Goal: Communication & Community: Answer question/provide support

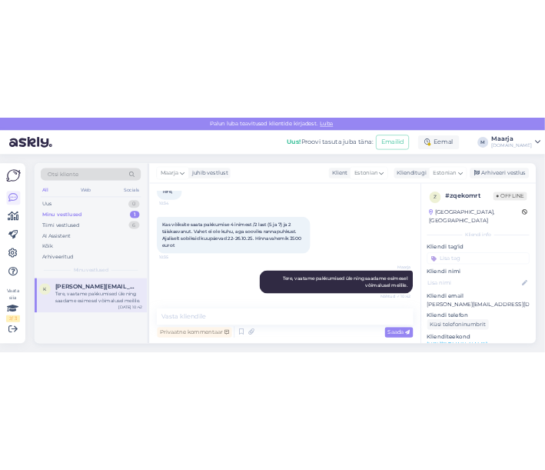
scroll to position [95, 0]
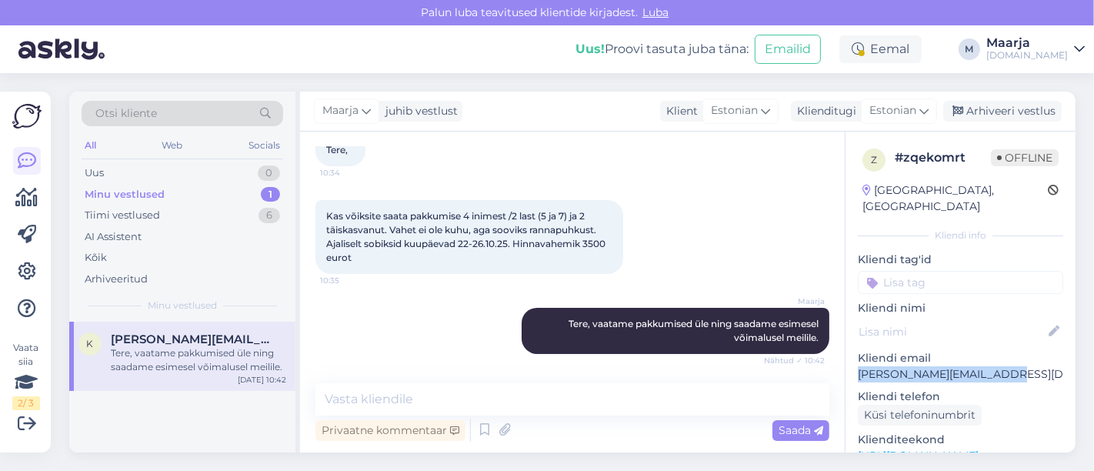
drag, startPoint x: 990, startPoint y: 355, endPoint x: 853, endPoint y: 361, distance: 137.1
click at [545, 361] on div "z # zqekomrt Offline [GEOGRAPHIC_DATA], [GEOGRAPHIC_DATA] Kliendi info Kliendi …" at bounding box center [961, 456] width 230 height 649
copy p "[PERSON_NAME][EMAIL_ADDRESS][DOMAIN_NAME]"
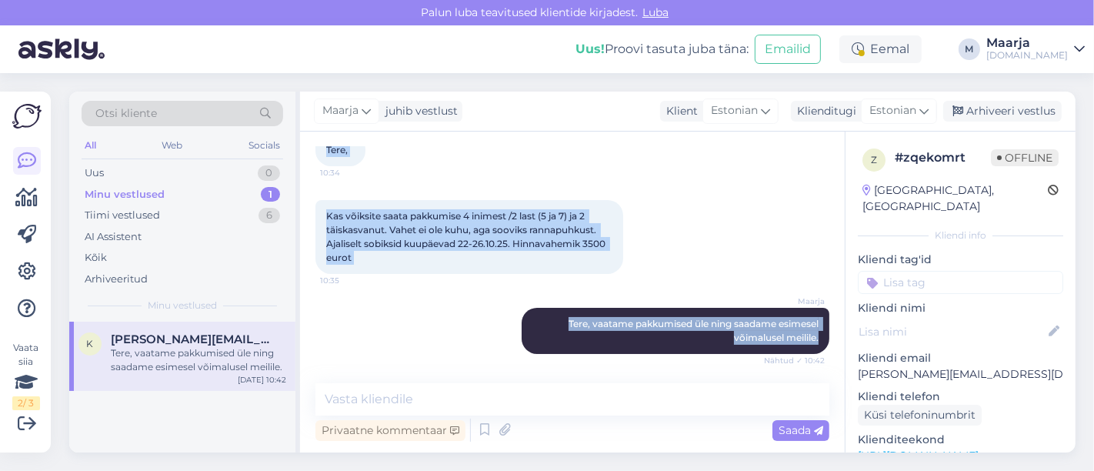
drag, startPoint x: 321, startPoint y: 155, endPoint x: 819, endPoint y: 351, distance: 535.0
click at [545, 351] on div "Vestlus algas [DATE] Tere, 10:34 Kas võiksite saata pakkumise 4 inimest /2 last…" at bounding box center [579, 258] width 528 height 222
copy div "Tere, 10:34 Kas võiksite saata pakkumise 4 inimest /2 last (5 ja 7) ja 2 täiska…"
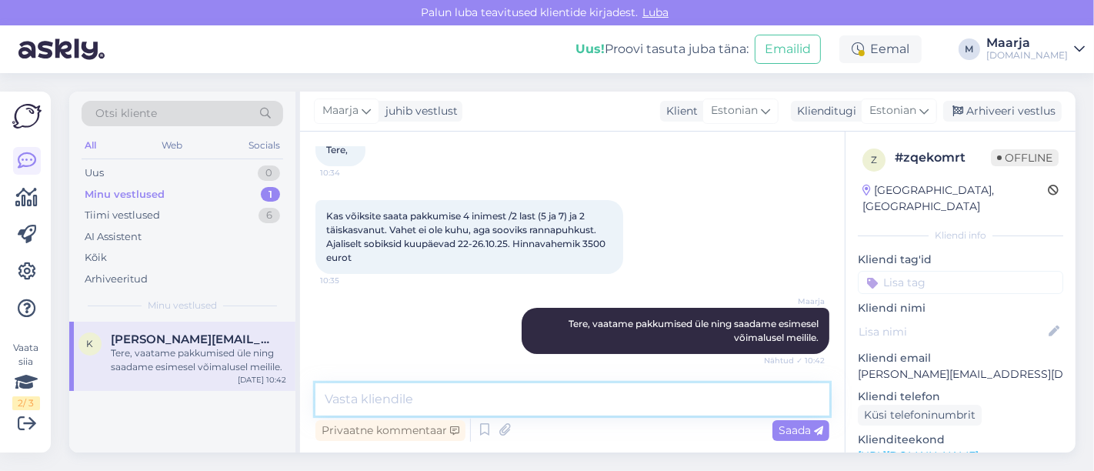
click at [438, 414] on textarea at bounding box center [572, 399] width 514 height 32
click at [352, 399] on textarea at bounding box center [572, 399] width 514 height 32
type textarea "Pakkumine saadetud. :)"
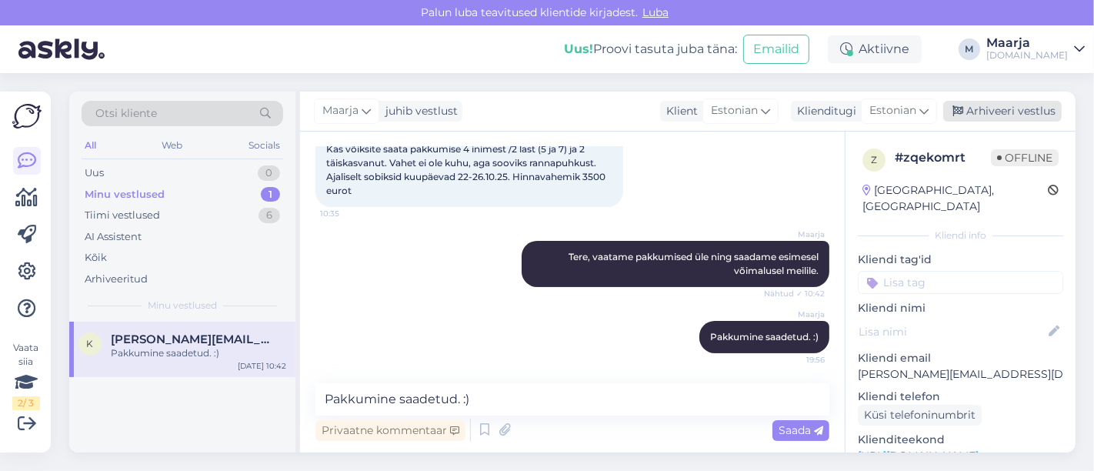
click at [545, 113] on div "Arhiveeri vestlus" at bounding box center [1002, 111] width 118 height 21
